Goal: Task Accomplishment & Management: Use online tool/utility

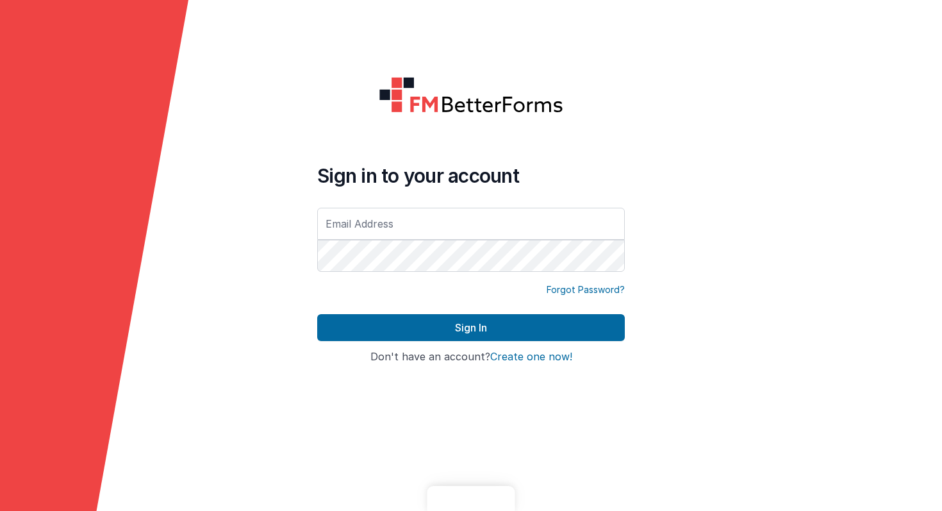
type input "[PERSON_NAME][EMAIL_ADDRESS][PERSON_NAME][DOMAIN_NAME]"
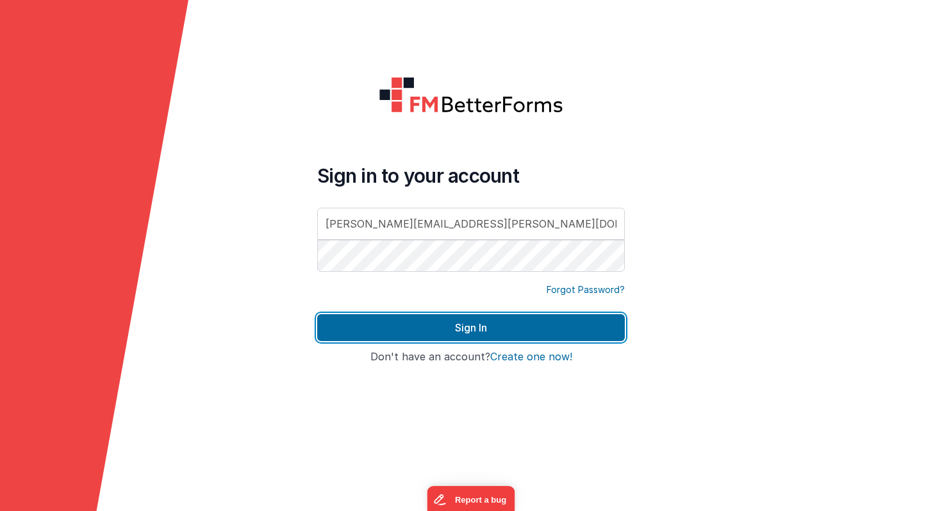
click at [437, 332] on button "Sign In" at bounding box center [470, 327] width 307 height 27
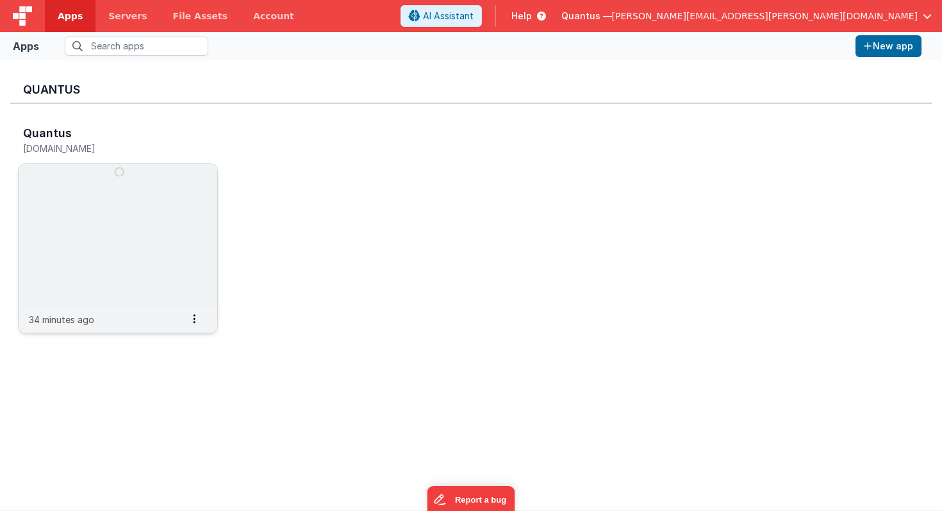
click at [151, 186] on img at bounding box center [118, 234] width 199 height 143
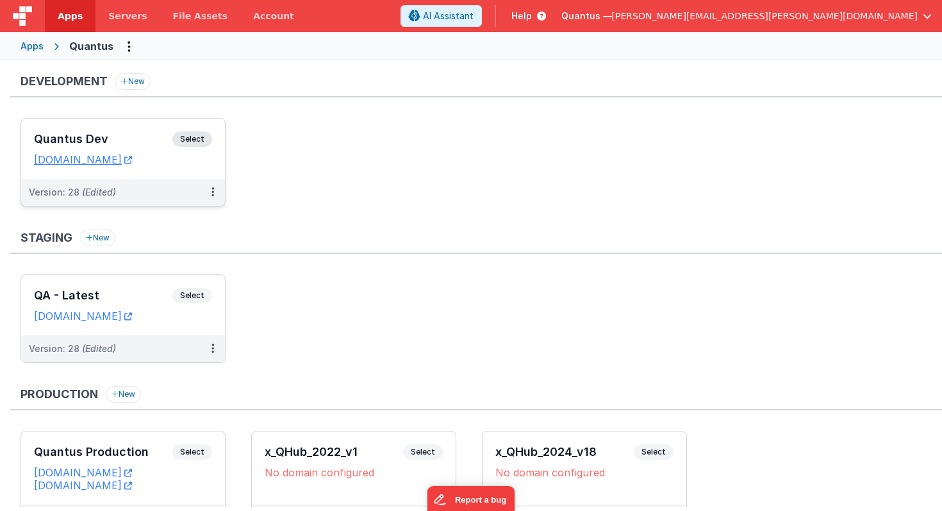
click at [125, 130] on div "Quantus Dev Select URLs [DOMAIN_NAME]" at bounding box center [123, 149] width 204 height 60
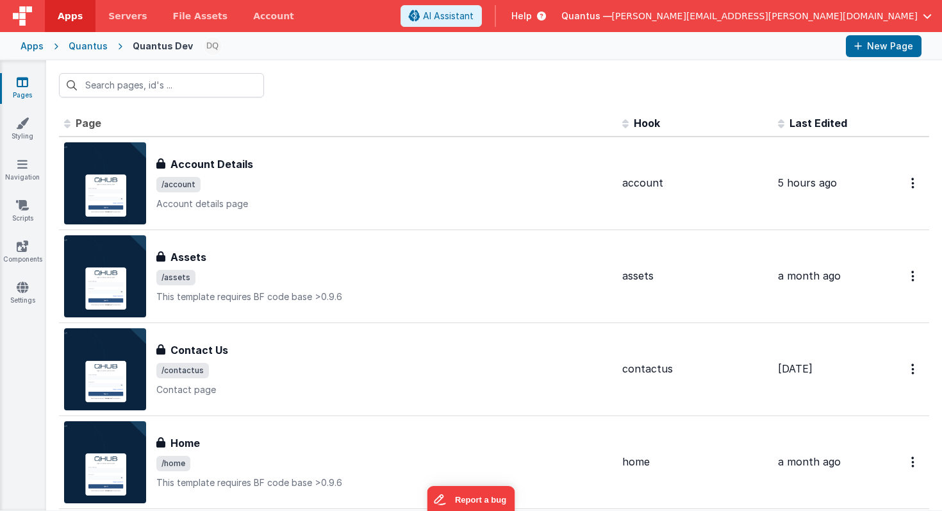
click at [819, 124] on span "Last Edited" at bounding box center [818, 123] width 58 height 13
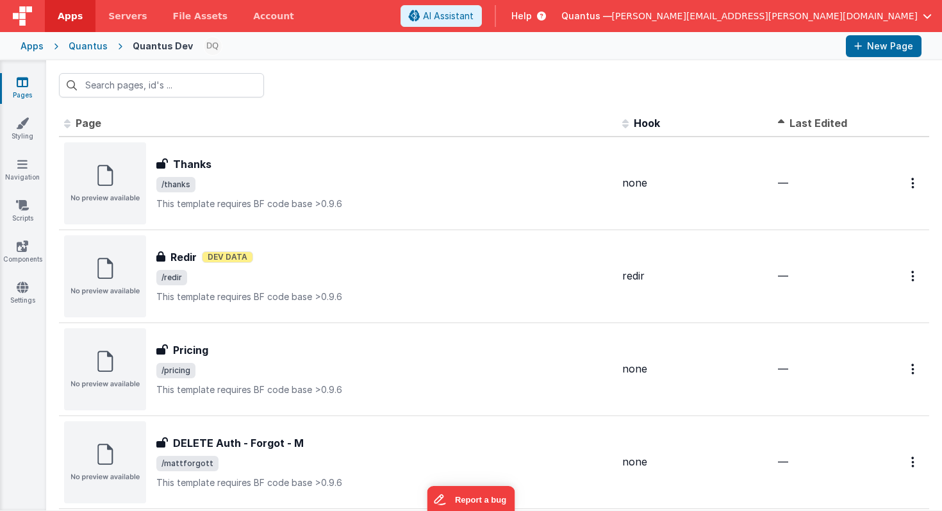
click at [819, 124] on span "Last Edited" at bounding box center [818, 123] width 58 height 13
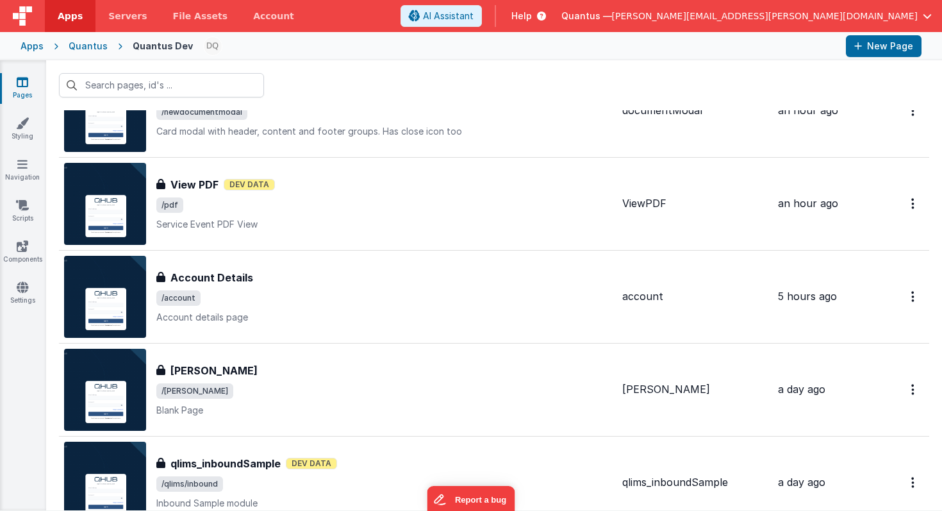
scroll to position [384, 0]
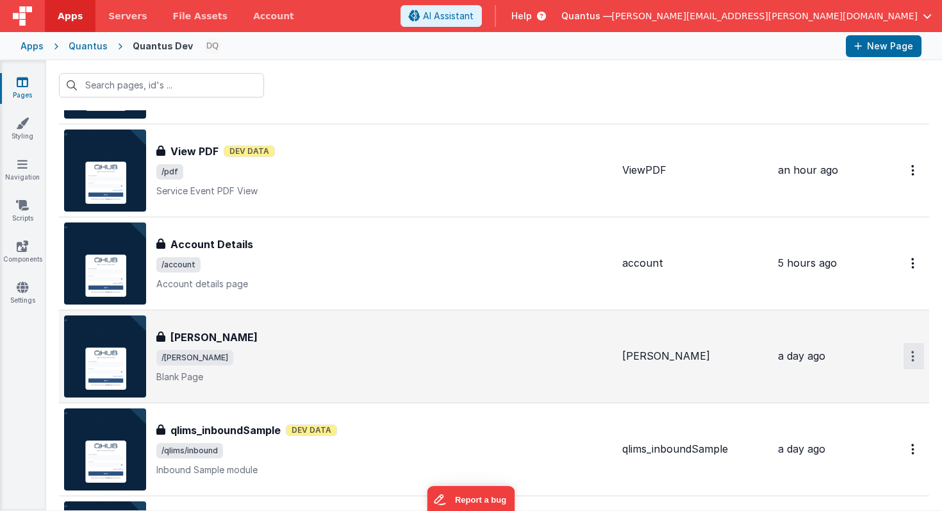
click at [903, 355] on button "Options" at bounding box center [913, 356] width 20 height 26
click at [869, 386] on link "Preview" at bounding box center [867, 385] width 113 height 23
